Goal: Transaction & Acquisition: Book appointment/travel/reservation

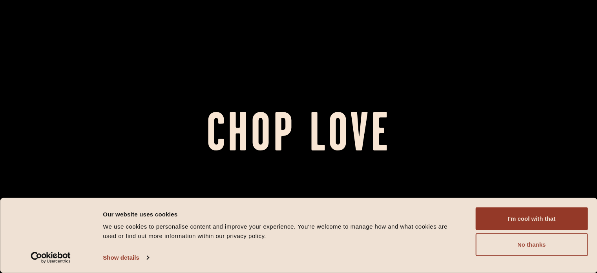
click at [511, 247] on button "No thanks" at bounding box center [531, 244] width 112 height 23
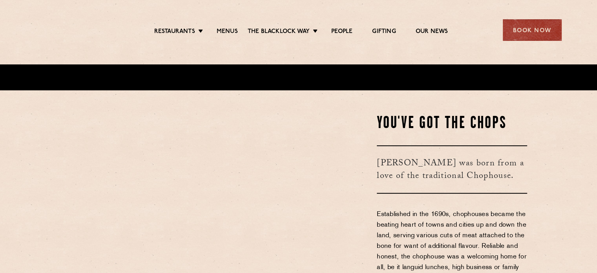
scroll to position [239, 0]
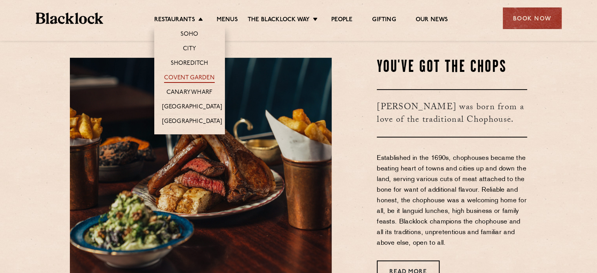
click at [192, 78] on link "Covent Garden" at bounding box center [189, 78] width 51 height 9
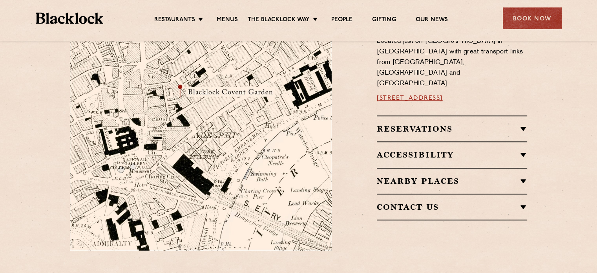
scroll to position [239, 0]
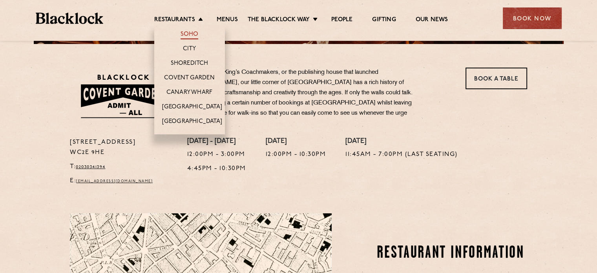
click at [193, 34] on link "Soho" at bounding box center [189, 35] width 18 height 9
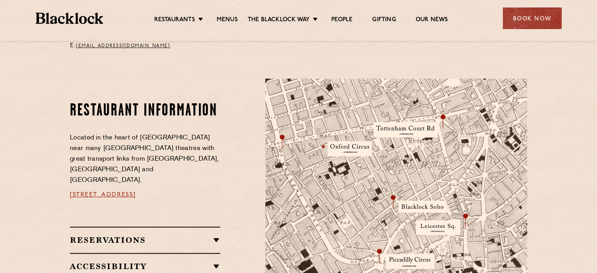
scroll to position [364, 0]
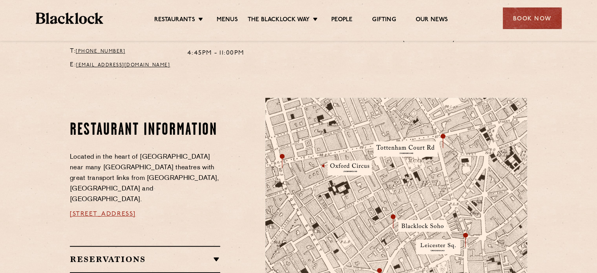
click at [212, 254] on h2 "Reservations" at bounding box center [145, 258] width 150 height 9
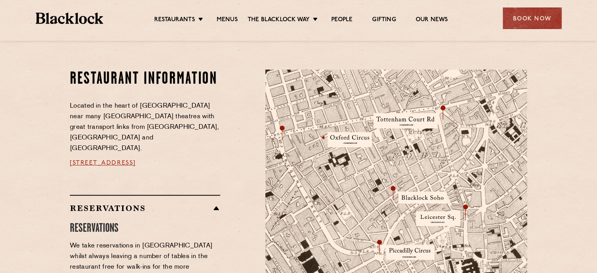
scroll to position [154, 0]
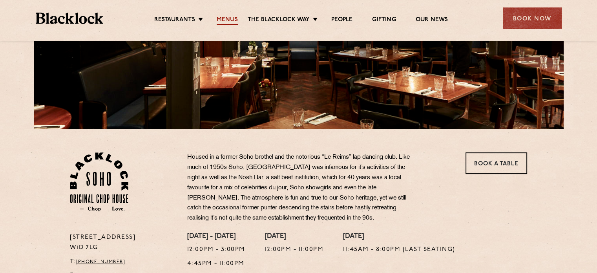
click at [234, 20] on link "Menus" at bounding box center [227, 20] width 21 height 9
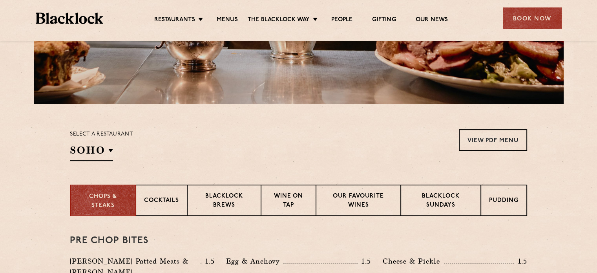
scroll to position [188, 0]
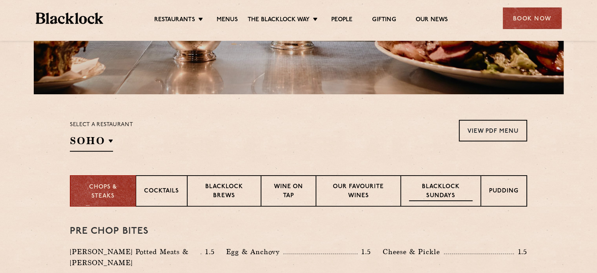
click at [457, 190] on p "Blacklock Sundays" at bounding box center [441, 191] width 64 height 18
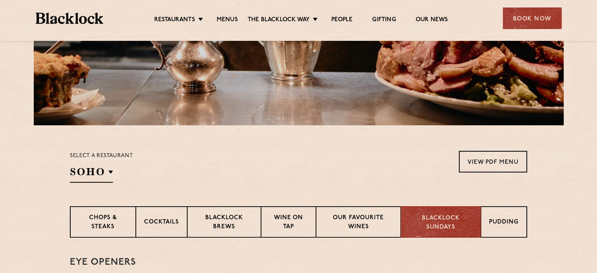
scroll to position [153, 0]
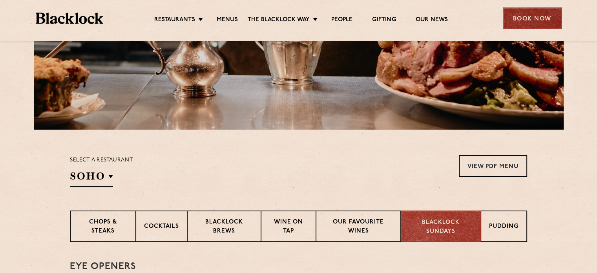
click at [528, 16] on div "Book Now" at bounding box center [532, 18] width 59 height 22
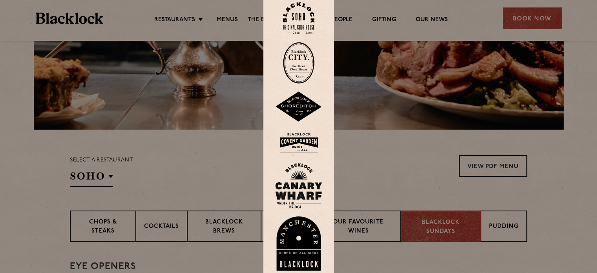
click at [302, 15] on img at bounding box center [298, 18] width 31 height 32
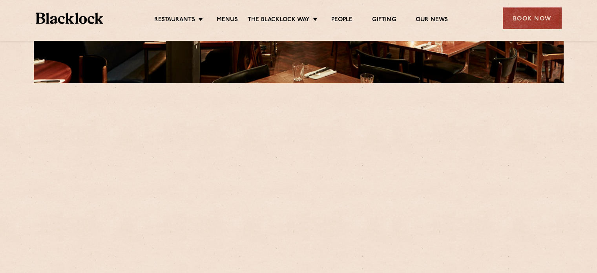
scroll to position [239, 0]
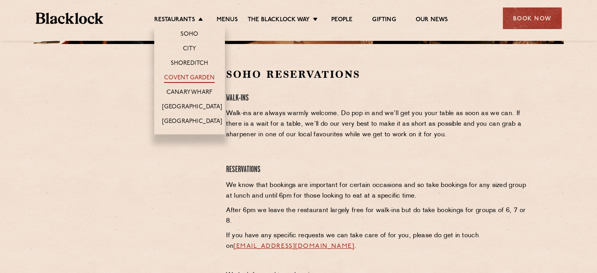
click at [195, 77] on link "Covent Garden" at bounding box center [189, 78] width 51 height 9
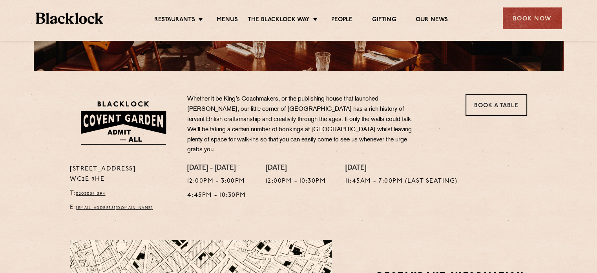
scroll to position [186, 0]
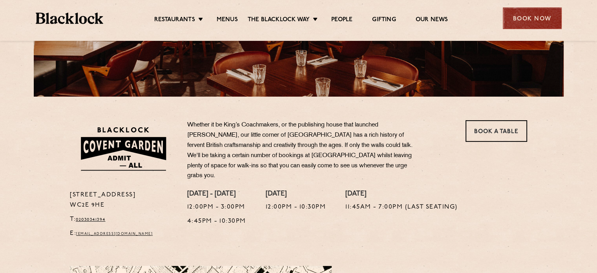
click at [534, 20] on div "Book Now" at bounding box center [532, 18] width 59 height 22
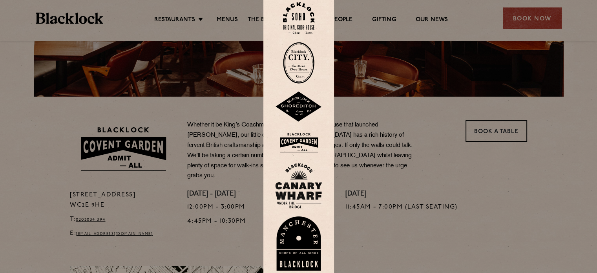
click at [297, 142] on img at bounding box center [298, 143] width 47 height 26
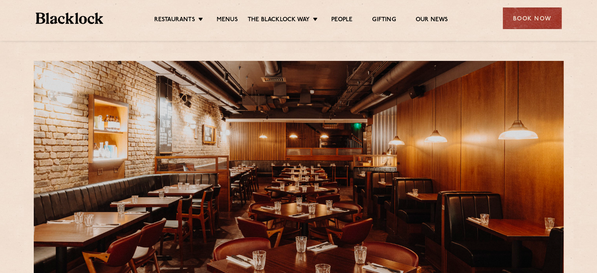
scroll to position [239, 0]
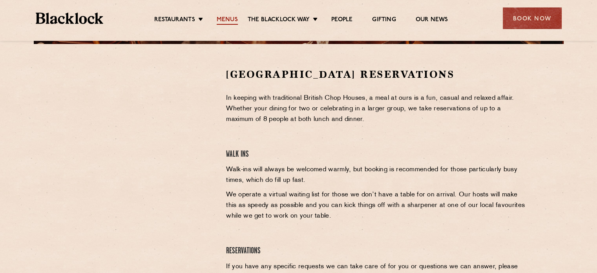
click at [228, 22] on link "Menus" at bounding box center [227, 20] width 21 height 9
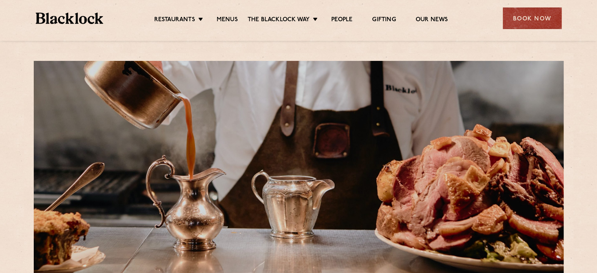
scroll to position [239, 0]
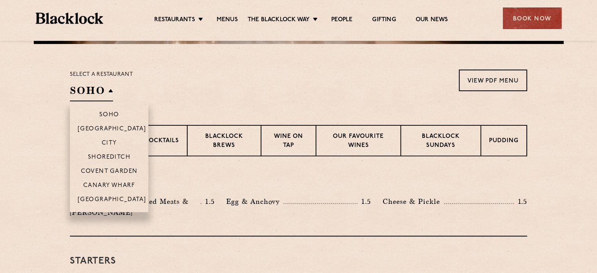
click at [111, 93] on h2 "SOHO" at bounding box center [91, 93] width 43 height 18
click at [114, 171] on p "Covent Garden" at bounding box center [109, 172] width 57 height 8
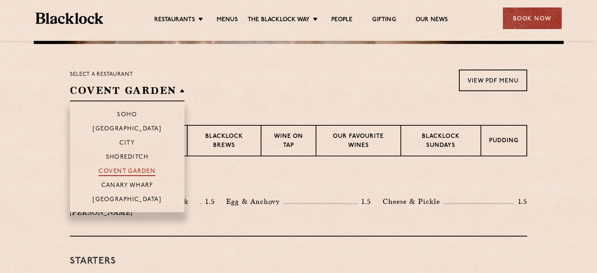
click at [132, 172] on p "Covent Garden" at bounding box center [126, 172] width 57 height 8
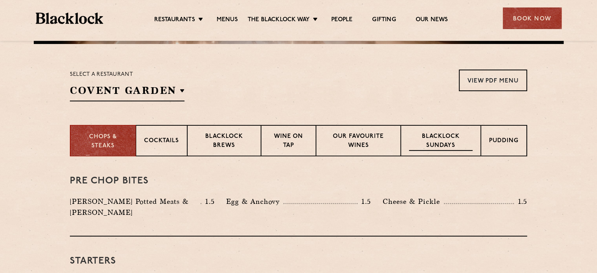
click at [445, 137] on p "Blacklock Sundays" at bounding box center [441, 141] width 64 height 18
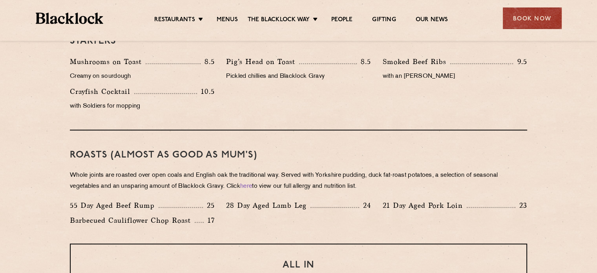
scroll to position [477, 0]
